Goal: Information Seeking & Learning: Find specific fact

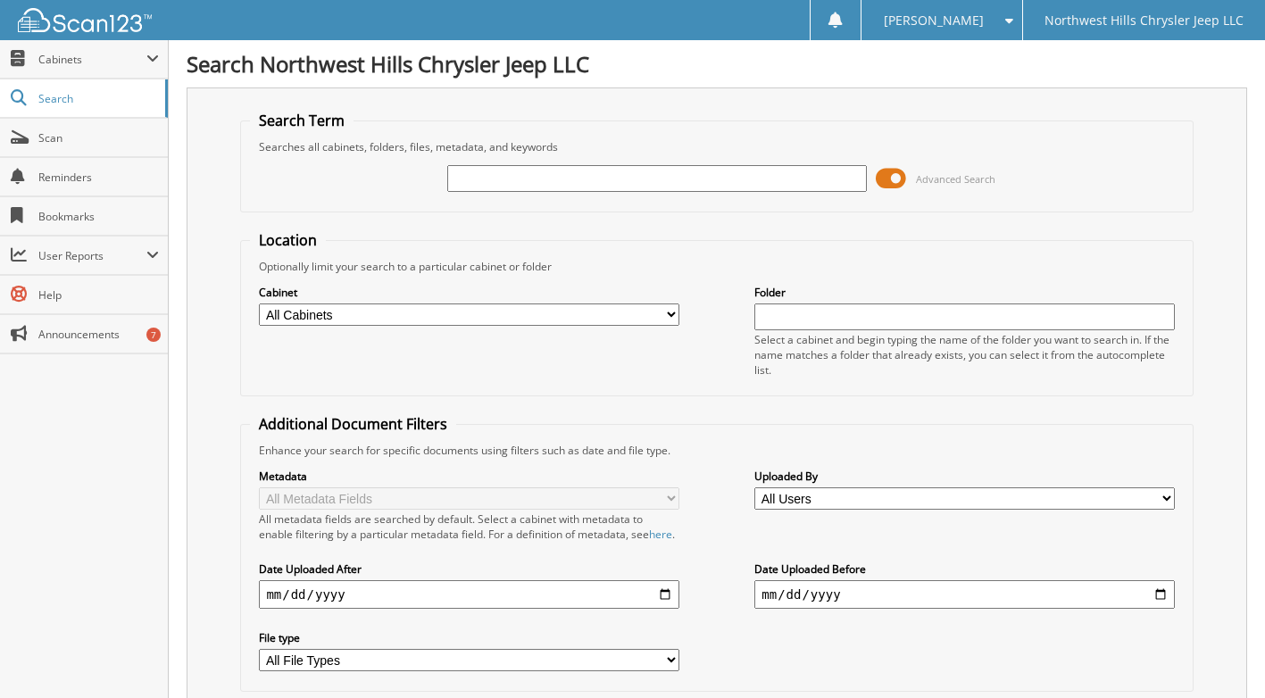
click at [490, 184] on input "text" at bounding box center [657, 178] width 420 height 27
type input "2510024"
click at [891, 178] on span at bounding box center [891, 178] width 30 height 27
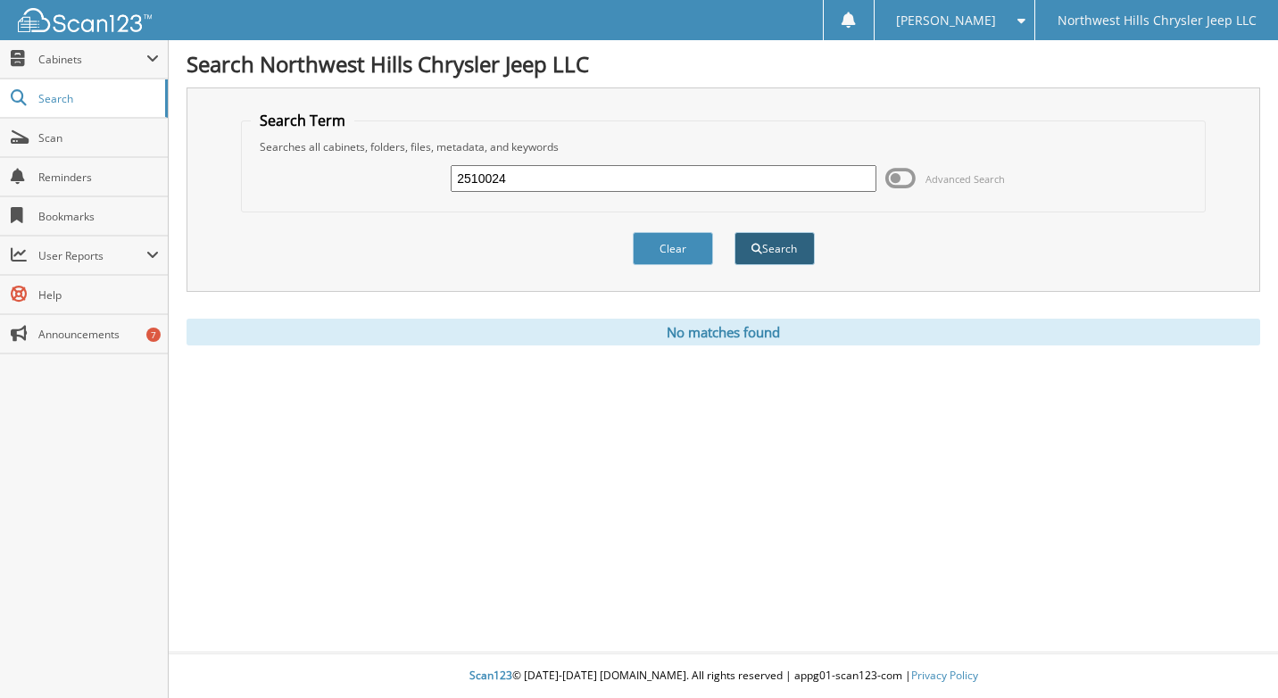
click at [788, 247] on button "Search" at bounding box center [775, 248] width 80 height 33
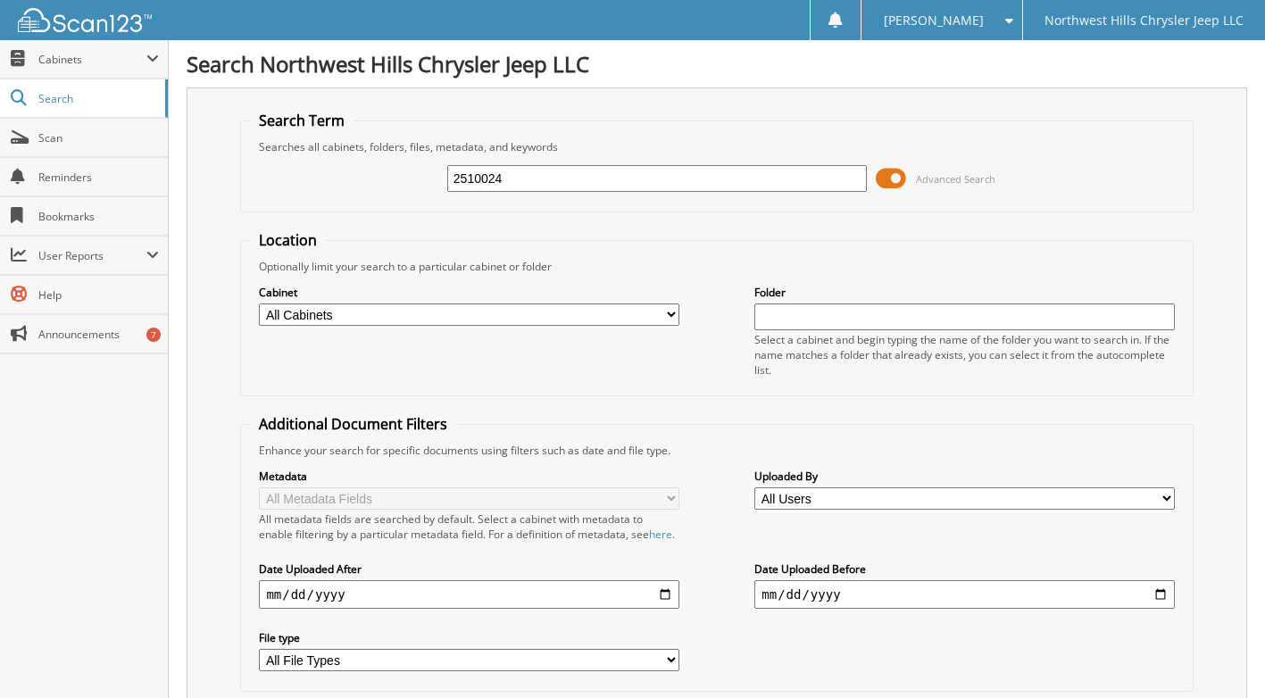
click at [886, 177] on span at bounding box center [891, 178] width 30 height 27
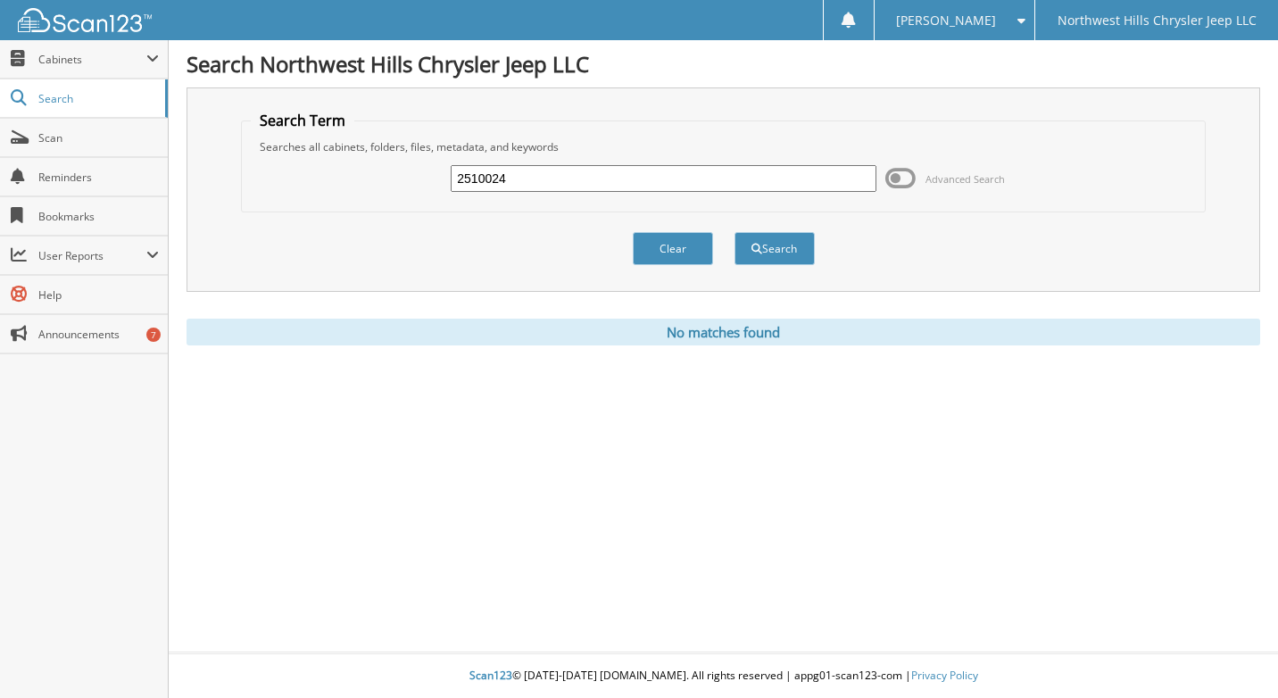
drag, startPoint x: 543, startPoint y: 178, endPoint x: 395, endPoint y: 177, distance: 148.2
click at [395, 177] on div "2510024 Advanced Search" at bounding box center [723, 178] width 945 height 48
paste input "[US_VEHICLE_IDENTIFICATION_NUMBER]"
type input "[US_VEHICLE_IDENTIFICATION_NUMBER]"
click at [802, 248] on button "Search" at bounding box center [775, 248] width 80 height 33
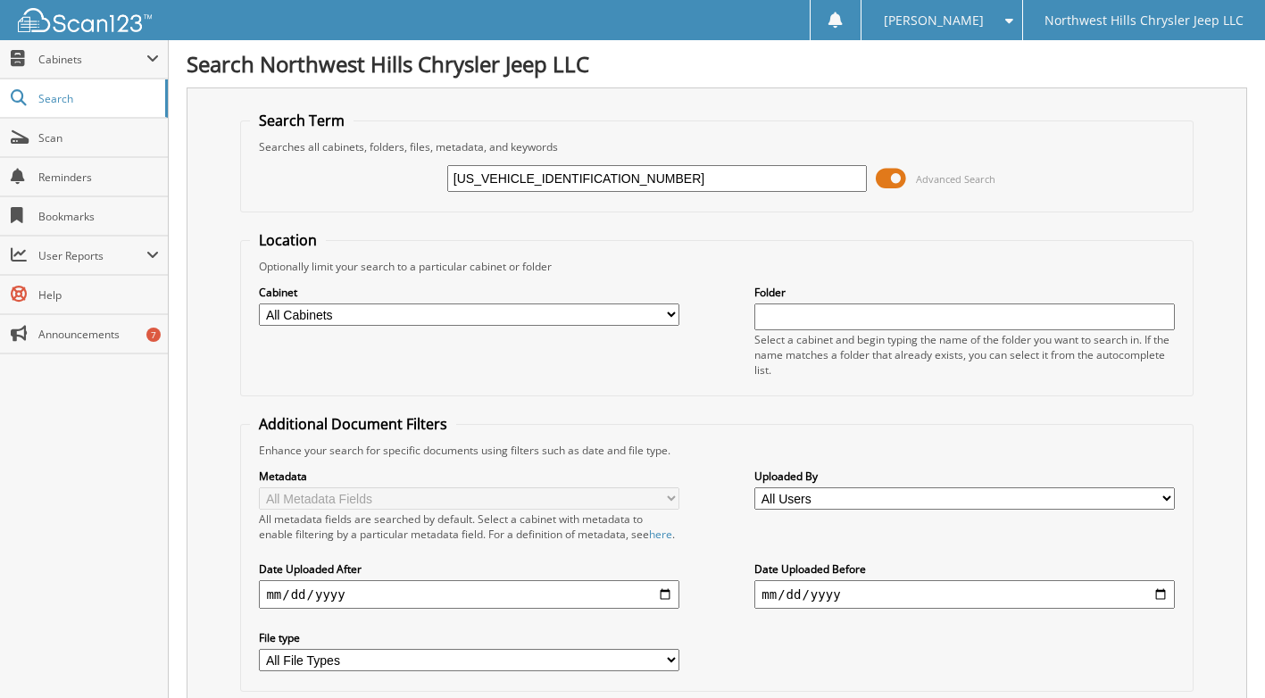
click at [889, 179] on span at bounding box center [891, 178] width 30 height 27
type input "[US_VEHICLE_IDENTIFICATION_NUMBER]"
click at [892, 175] on span at bounding box center [891, 178] width 30 height 27
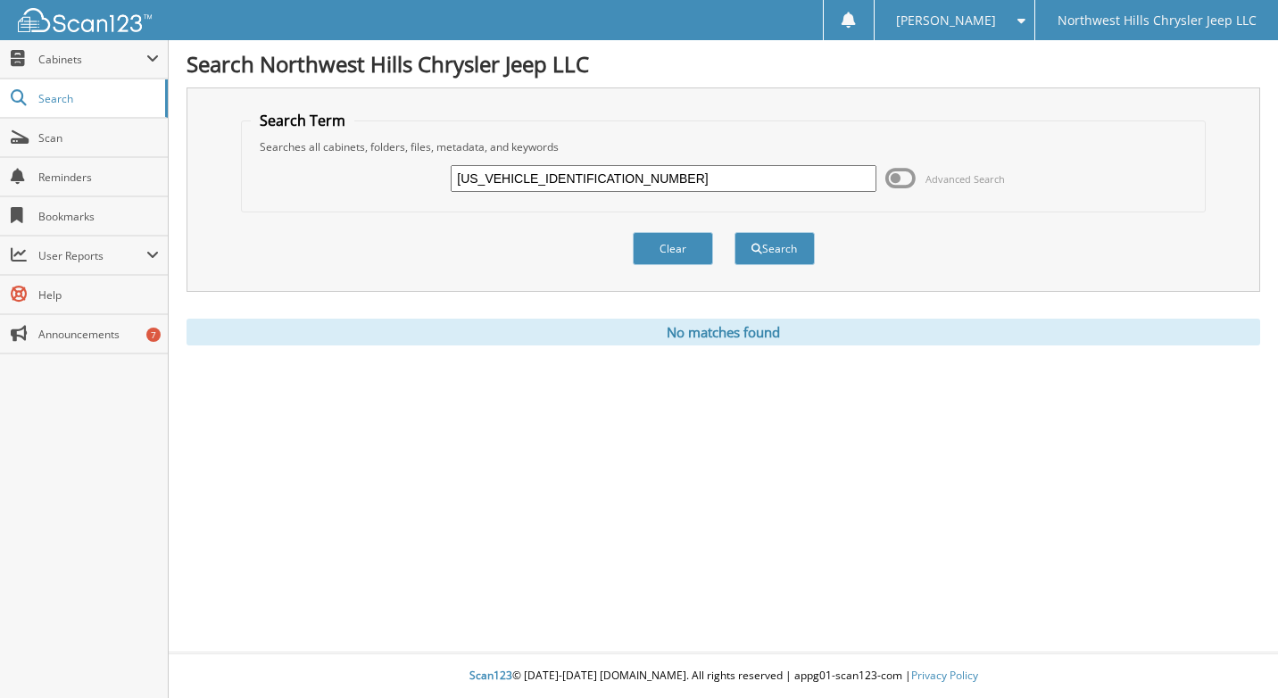
drag, startPoint x: 529, startPoint y: 179, endPoint x: 437, endPoint y: 183, distance: 92.9
click at [437, 183] on div "[US_VEHICLE_IDENTIFICATION_NUMBER] Advanced Search" at bounding box center [723, 178] width 945 height 48
type input "MD141587"
click at [735, 232] on button "Search" at bounding box center [775, 248] width 80 height 33
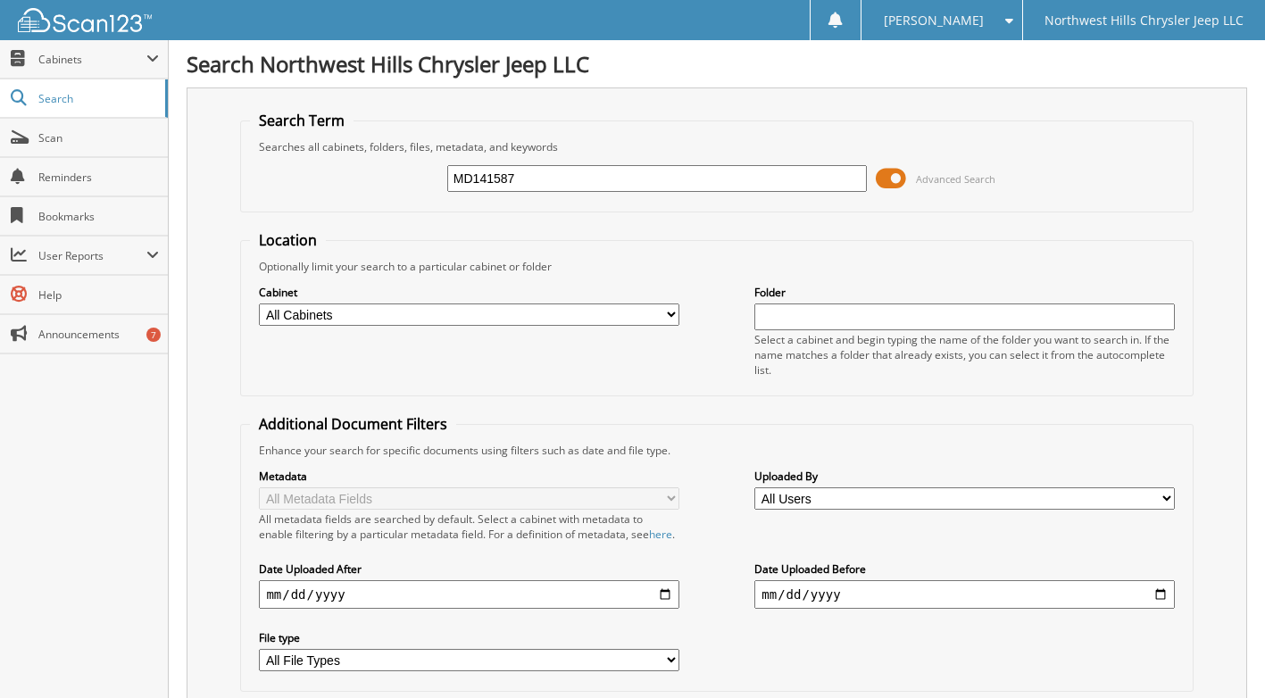
click at [886, 181] on span at bounding box center [891, 178] width 30 height 27
